Goal: Task Accomplishment & Management: Manage account settings

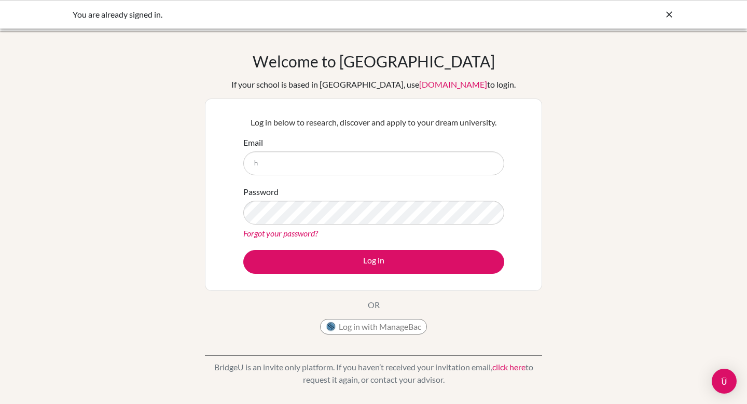
type input "h"
click at [669, 16] on icon at bounding box center [669, 14] width 10 height 10
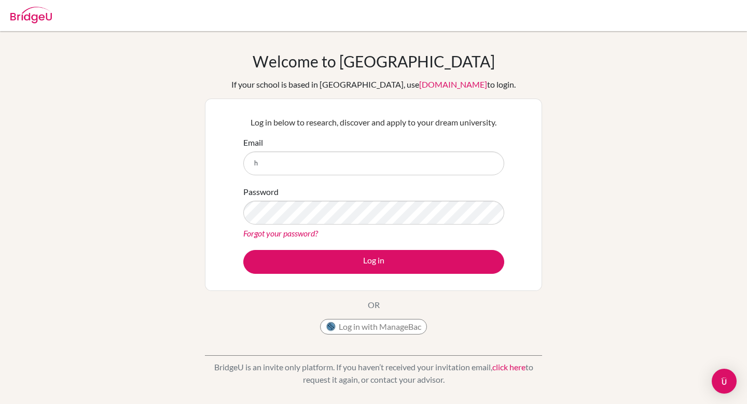
click at [58, 25] on div at bounding box center [373, 15] width 737 height 31
click at [43, 23] on div at bounding box center [31, 13] width 42 height 31
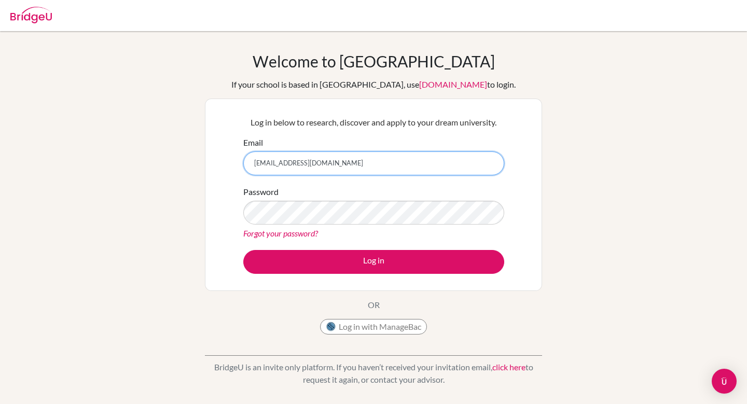
click at [312, 164] on input "262050@soismail.jp" at bounding box center [373, 163] width 261 height 24
type input "[EMAIL_ADDRESS][DOMAIN_NAME]"
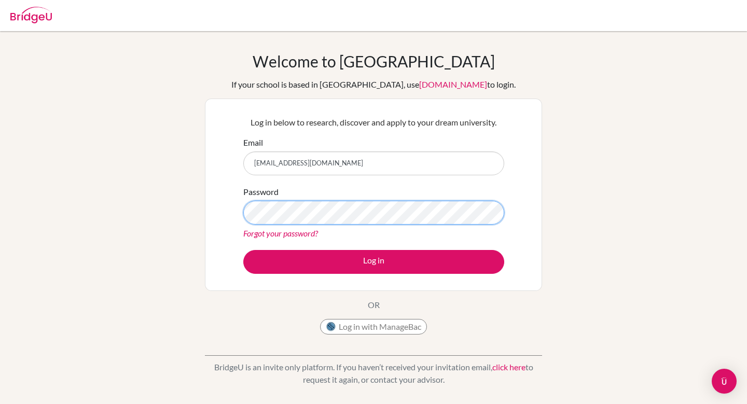
click at [243, 250] on button "Log in" at bounding box center [373, 262] width 261 height 24
